Goal: Transaction & Acquisition: Purchase product/service

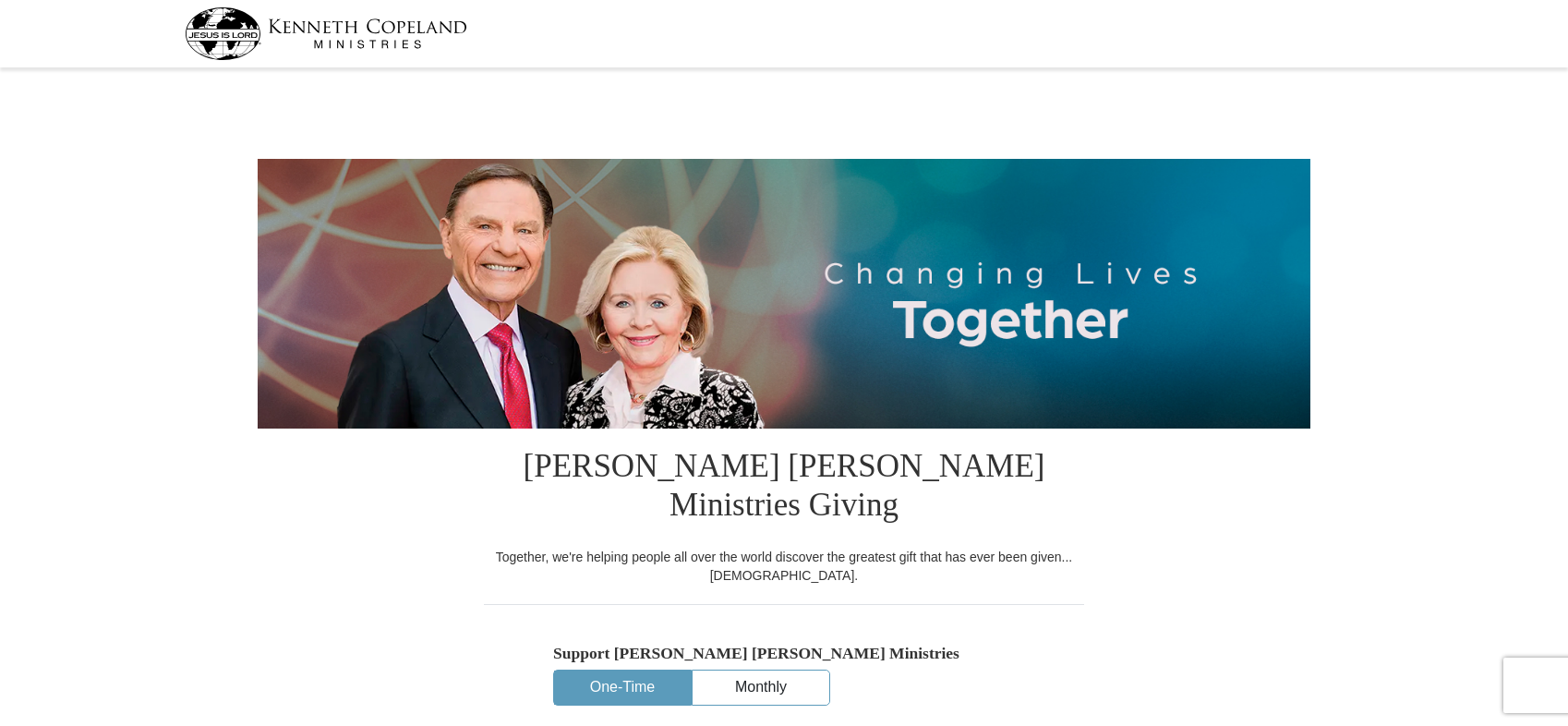
select select "CO"
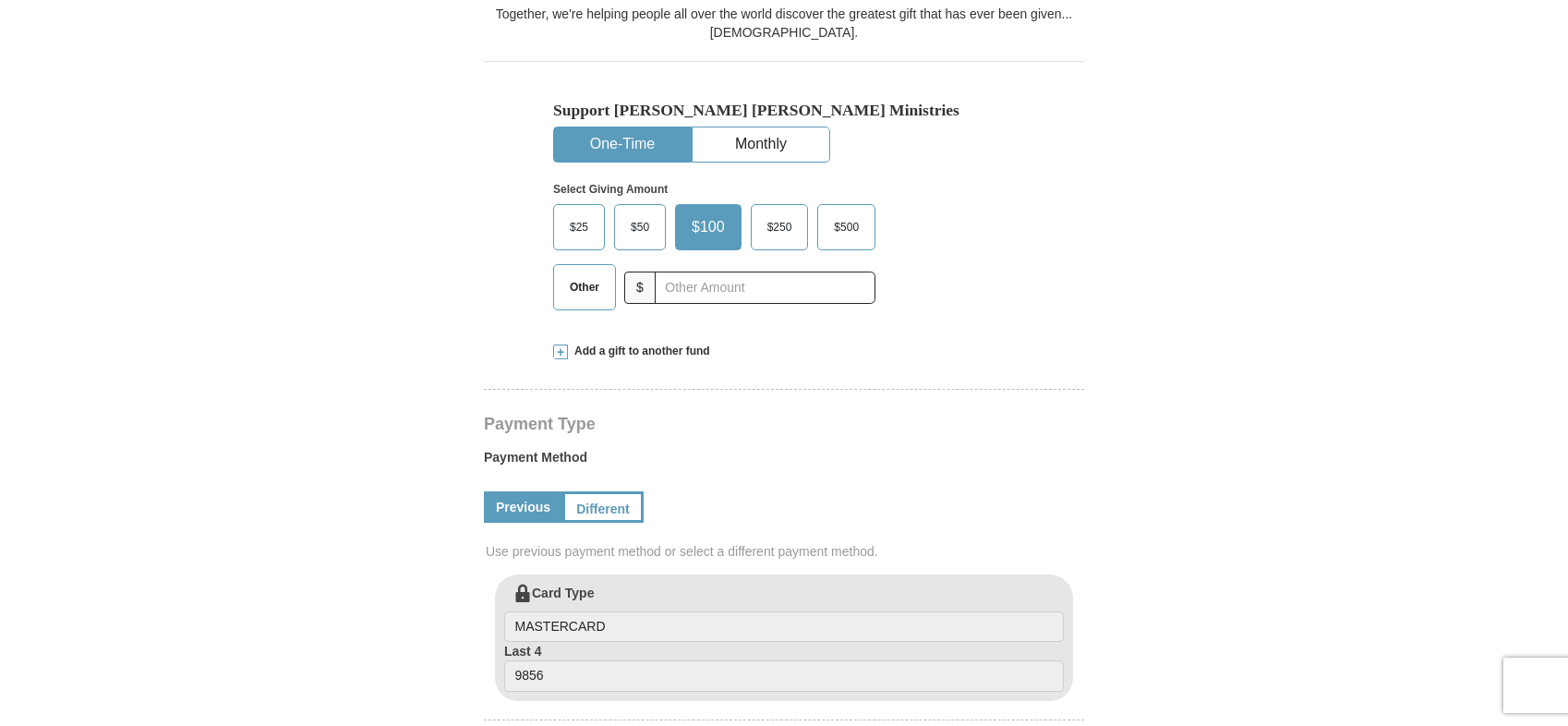
scroll to position [554, 0]
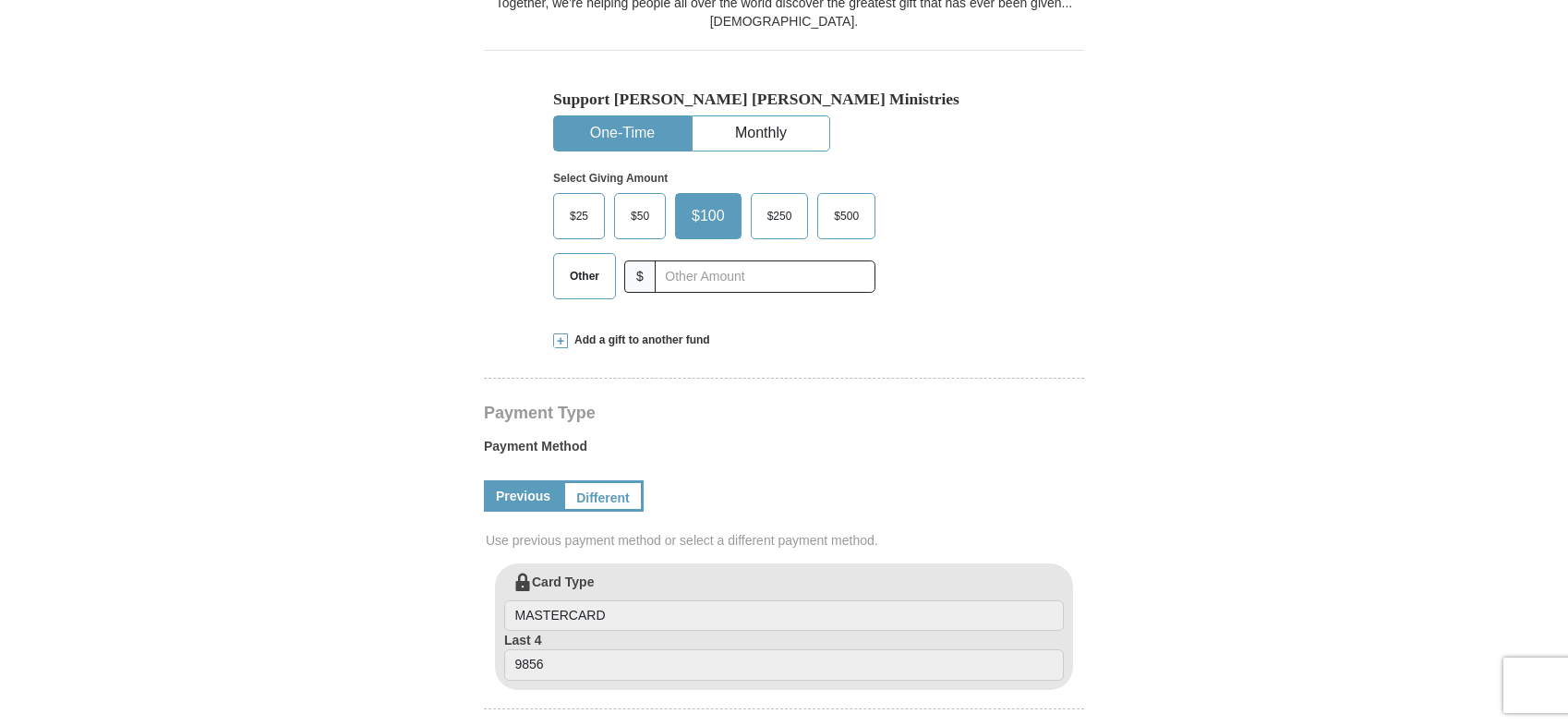
click at [632, 202] on span "$50" at bounding box center [640, 216] width 37 height 28
click at [0, 0] on input "$50" at bounding box center [0, 0] width 0 height 0
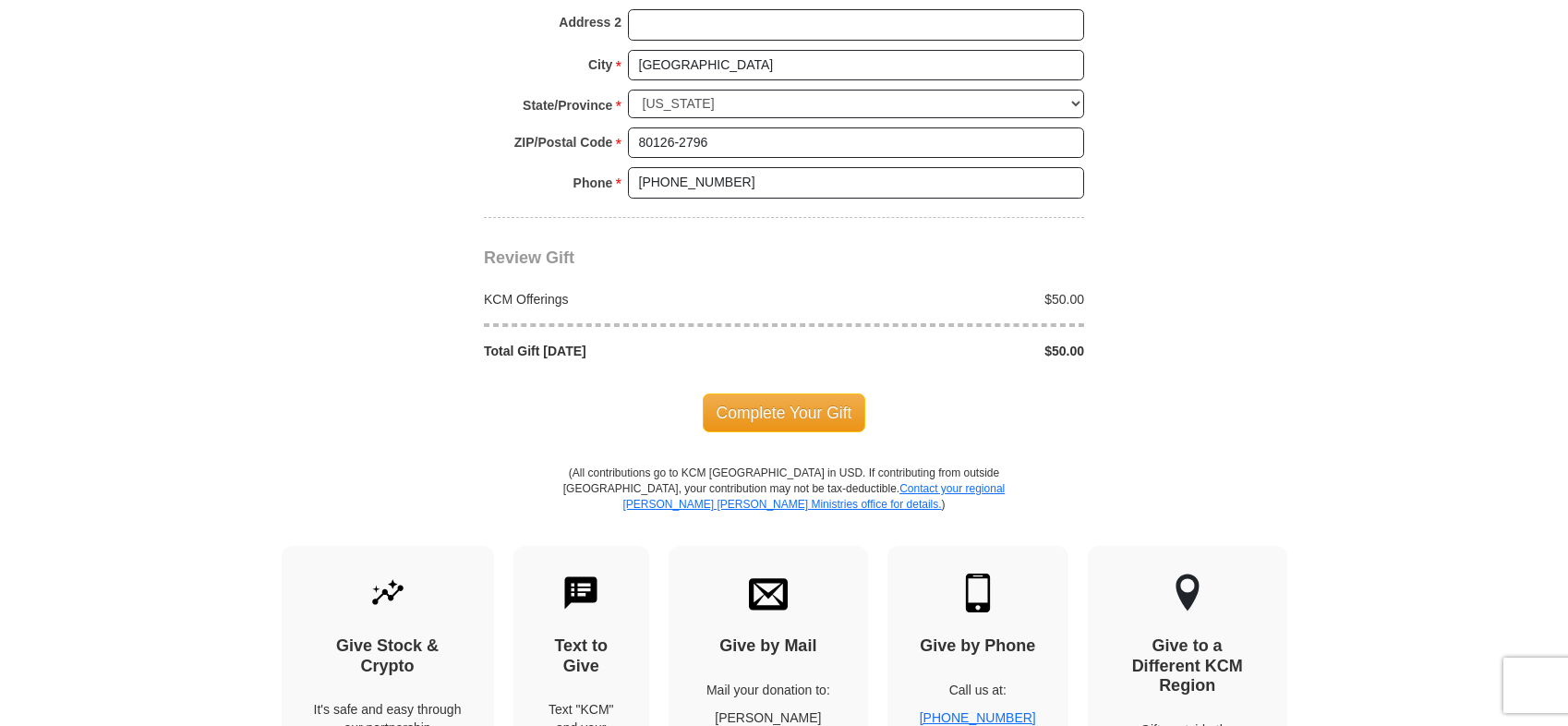
scroll to position [1570, 0]
click at [753, 392] on span "Complete Your Gift" at bounding box center [784, 411] width 164 height 39
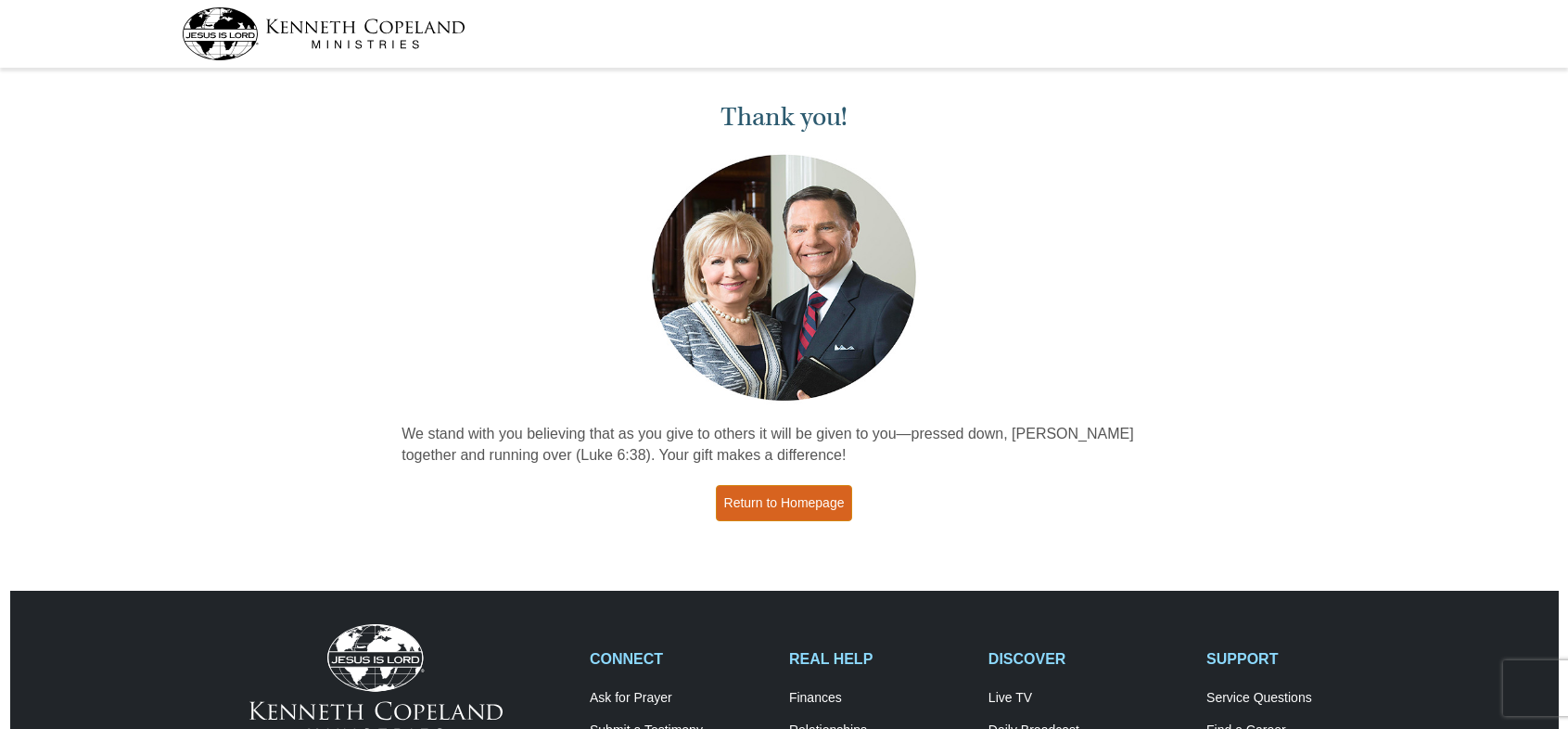
click at [791, 507] on link "Return to Homepage" at bounding box center [784, 503] width 137 height 36
